Goal: Navigation & Orientation: Find specific page/section

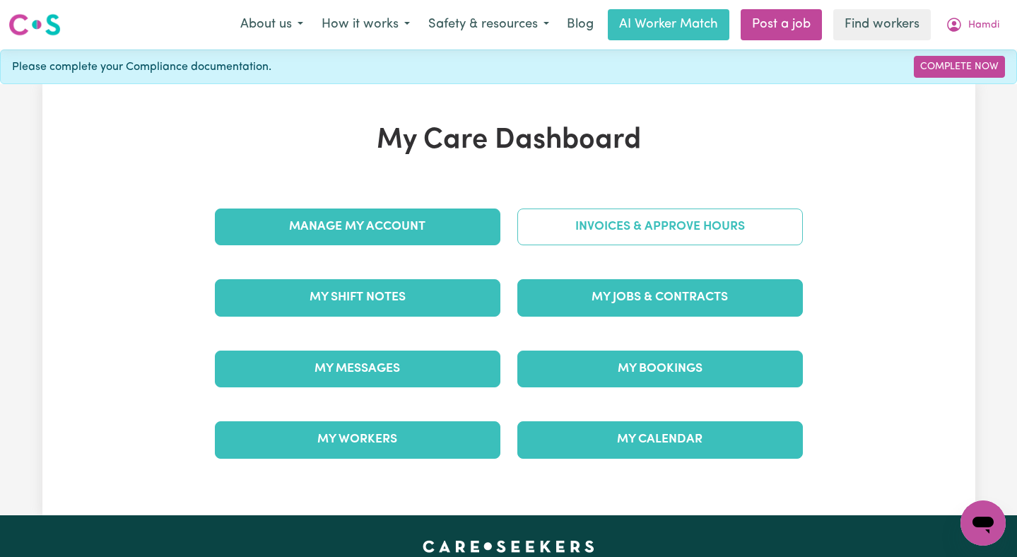
click at [709, 215] on link "Invoices & Approve Hours" at bounding box center [659, 226] width 285 height 37
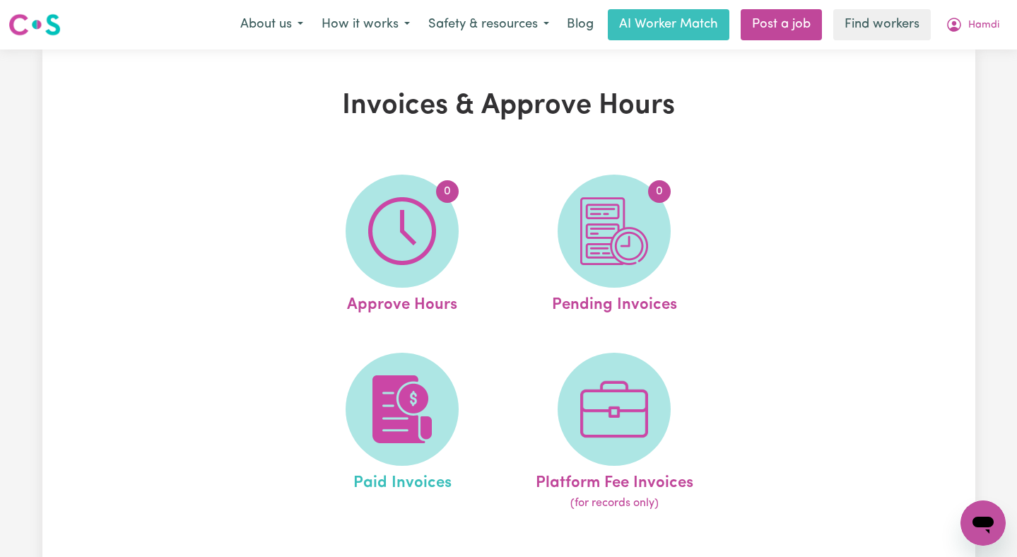
click at [341, 476] on link "Paid Invoices" at bounding box center [401, 433] width 203 height 160
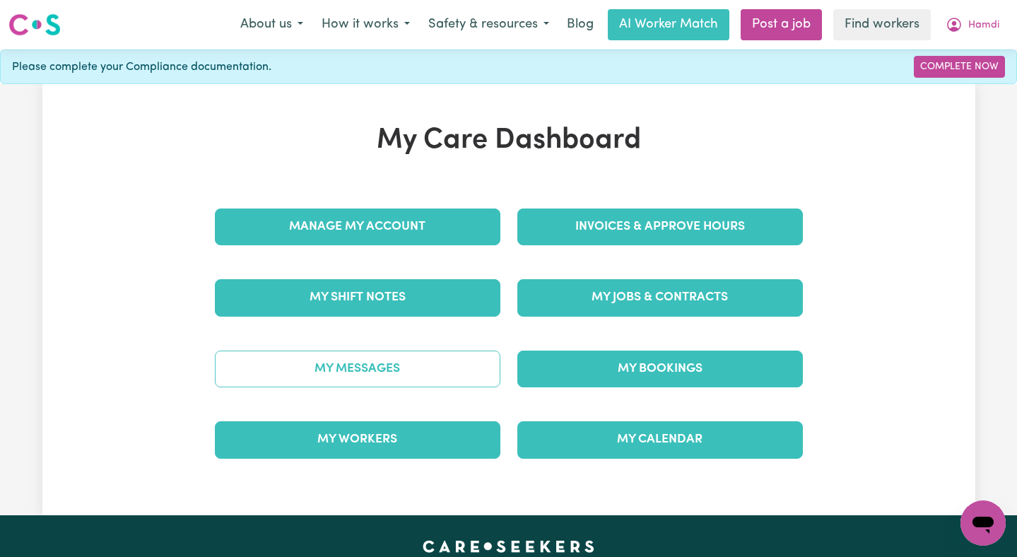
click at [366, 358] on link "My Messages" at bounding box center [357, 368] width 285 height 37
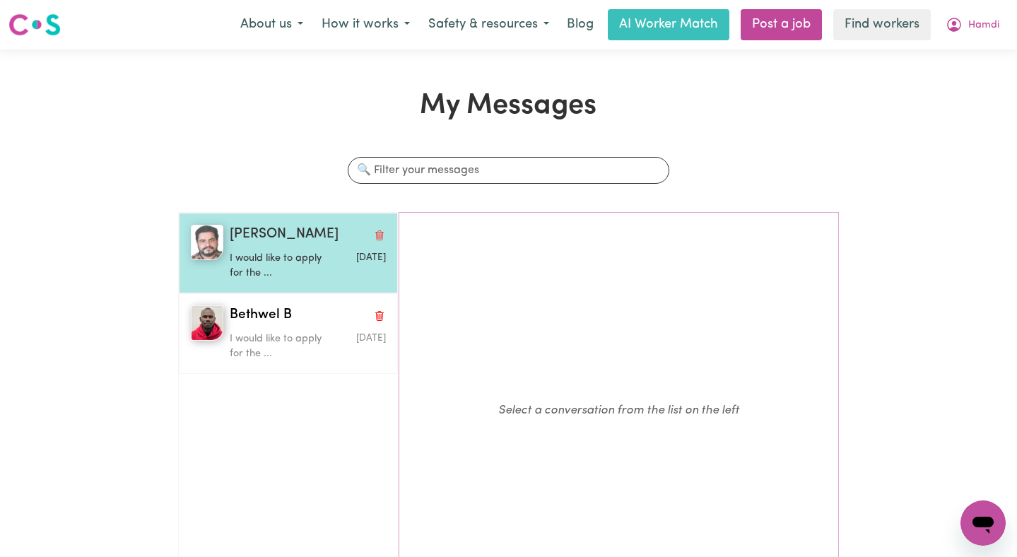
click at [329, 271] on p "I would like to apply for the ..." at bounding box center [282, 266] width 104 height 30
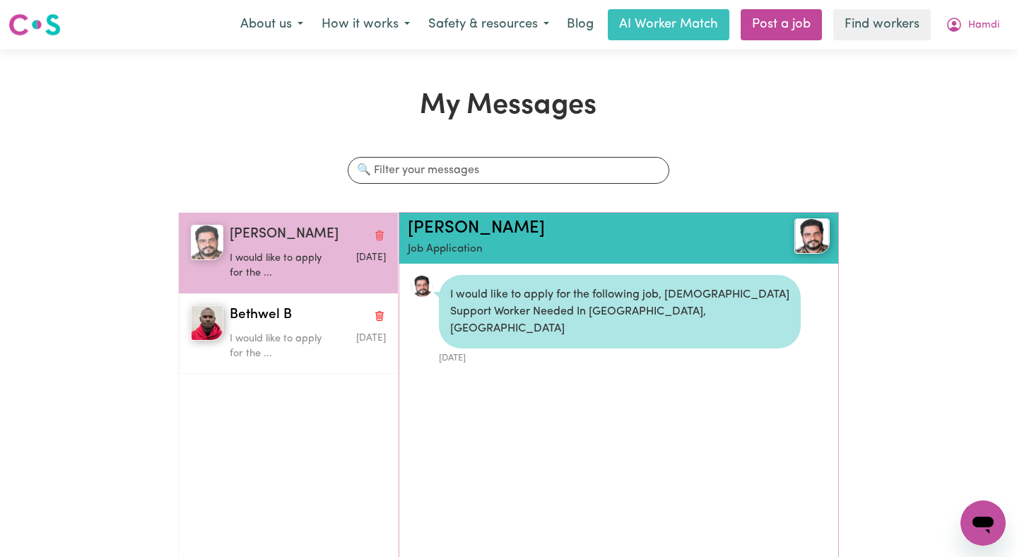
scroll to position [8, 0]
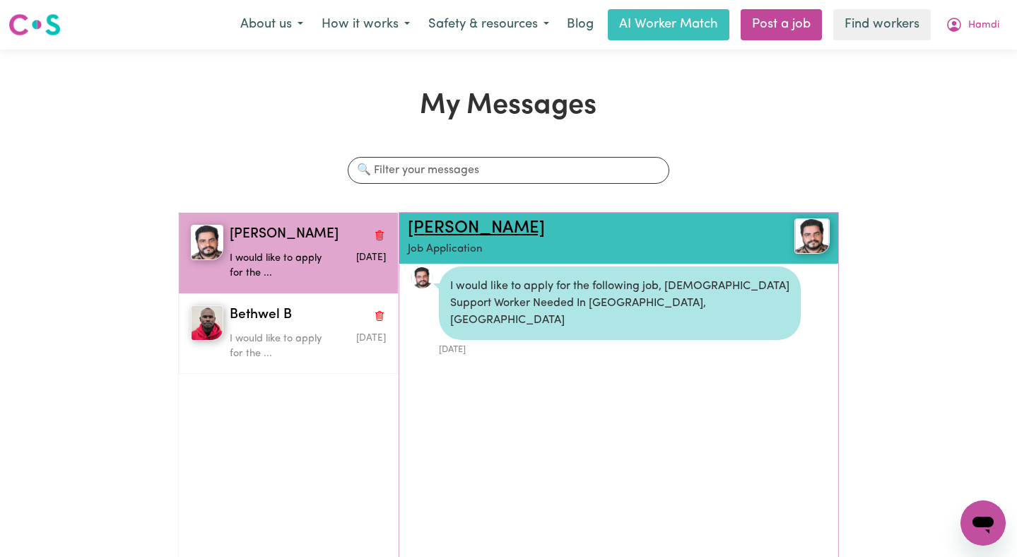
click at [447, 228] on link "Winston P" at bounding box center [476, 228] width 137 height 17
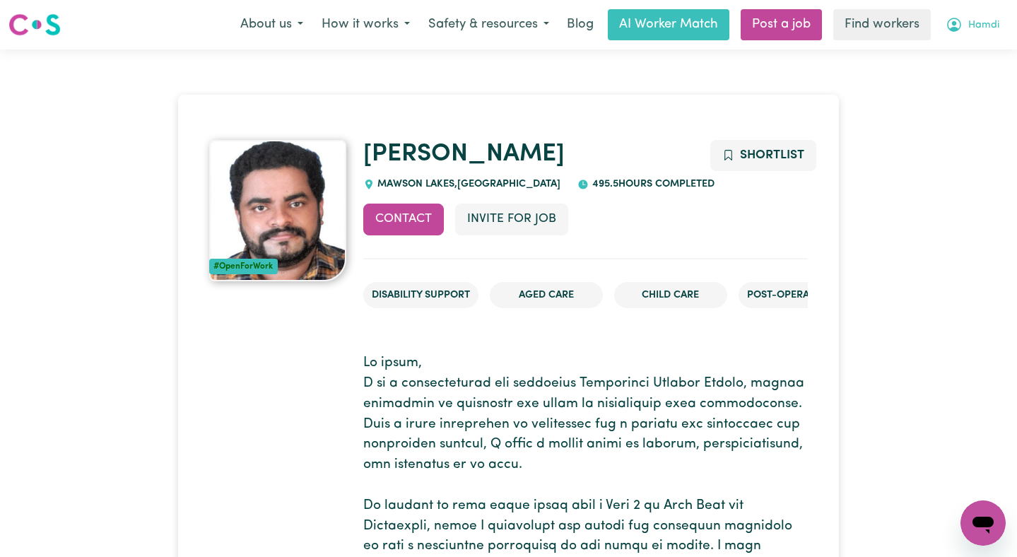
click at [962, 23] on button "Hamdi" at bounding box center [972, 25] width 72 height 30
click at [962, 82] on link "Logout" at bounding box center [952, 81] width 112 height 27
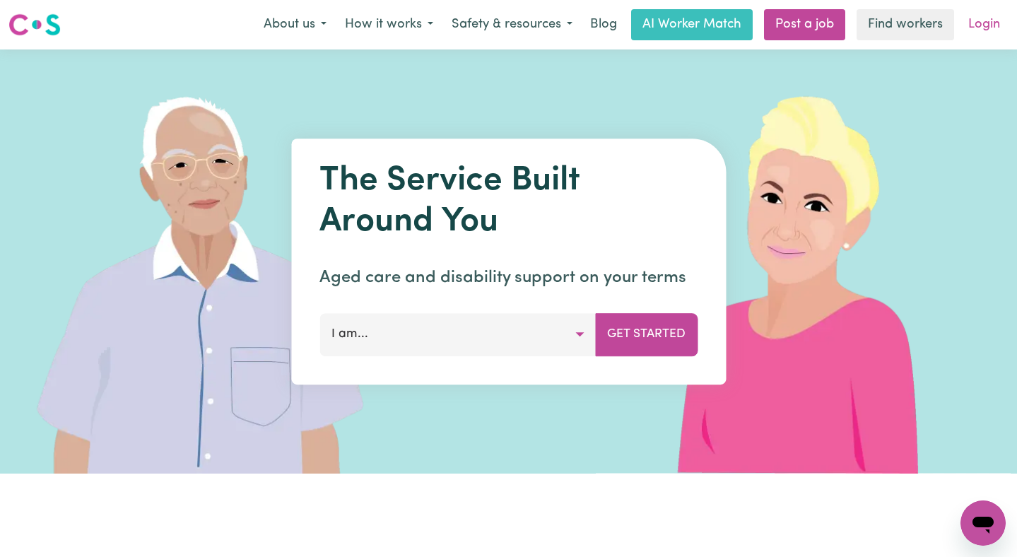
click at [991, 25] on link "Login" at bounding box center [984, 24] width 49 height 31
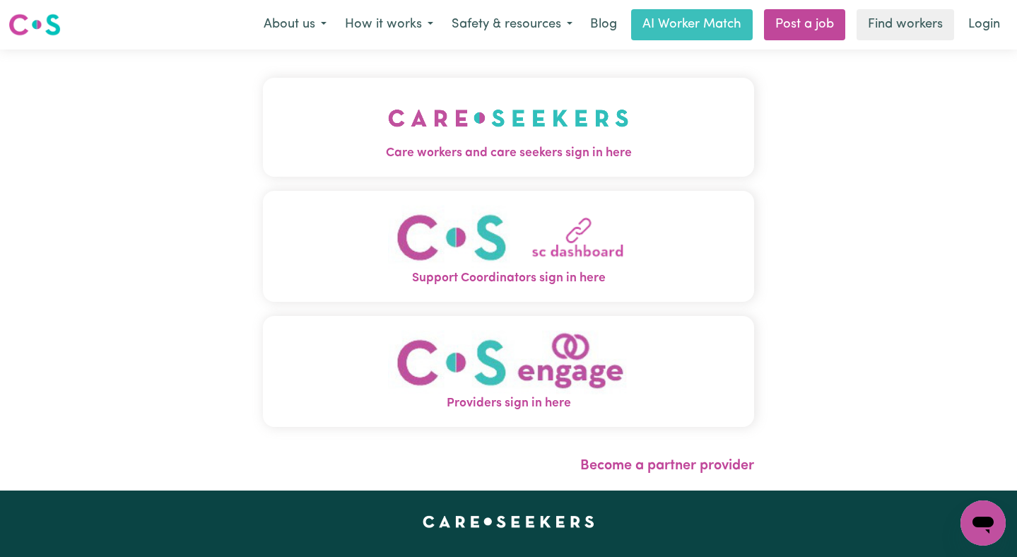
click at [542, 141] on button "Care workers and care seekers sign in here" at bounding box center [509, 127] width 492 height 99
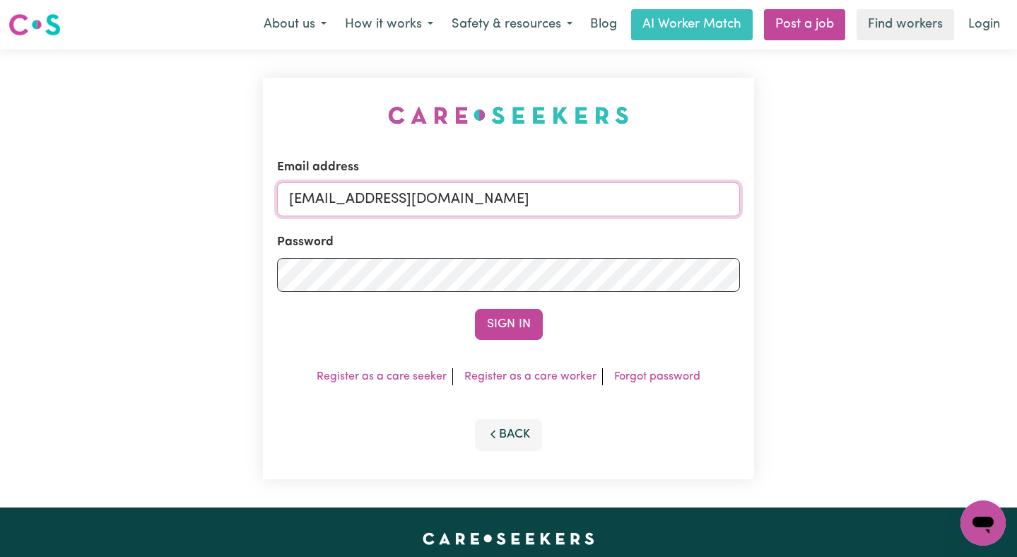
drag, startPoint x: 695, startPoint y: 205, endPoint x: 359, endPoint y: 203, distance: 335.6
click at [359, 203] on input "[EMAIL_ADDRESS][DOMAIN_NAME]" at bounding box center [508, 199] width 463 height 34
paste input "Ihjaz"
type input "[EMAIL_ADDRESS][DOMAIN_NAME]"
click at [475, 309] on button "Sign In" at bounding box center [509, 324] width 68 height 31
